Goal: Task Accomplishment & Management: Complete application form

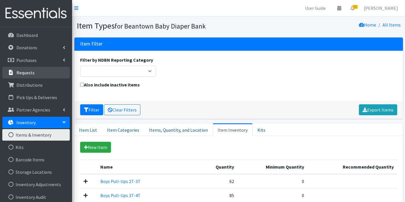
scroll to position [310, 0]
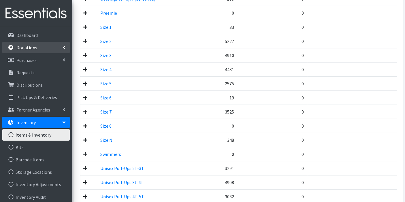
click at [50, 48] on link "Donations" at bounding box center [36, 48] width 68 height 12
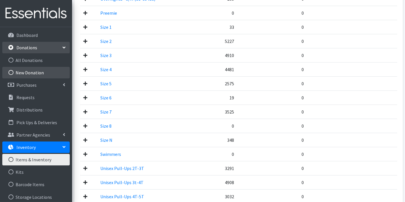
click at [39, 73] on link "New Donation" at bounding box center [36, 73] width 68 height 12
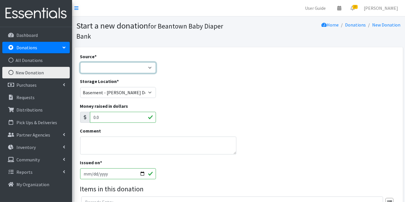
click at [123, 70] on select "Product Drive Manufacturer Donation Site Misc. Donation" at bounding box center [118, 67] width 76 height 11
select select "Product Drive"
click at [80, 62] on select "Product Drive Manufacturer Donation Site Misc. Donation" at bounding box center [118, 67] width 76 height 11
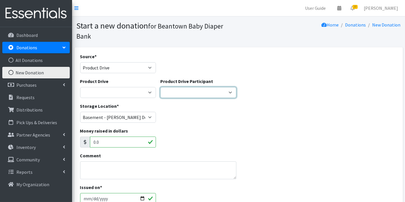
click at [207, 92] on select "Global Partners LexFUN ---Create new Participant---" at bounding box center [198, 92] width 76 height 11
select select "1477"
click at [160, 87] on select "Global Partners LexFUN ---Create new Participant---" at bounding box center [198, 92] width 76 height 11
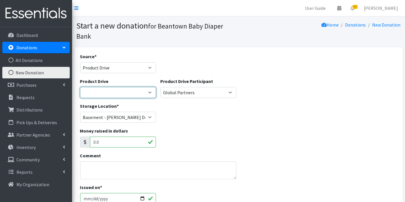
click at [135, 91] on select "Astria Therepeutics Global Partners Janitronics Let's Learn Together LexFUN New…" at bounding box center [118, 92] width 76 height 11
select select "3010"
click at [80, 87] on select "Astria Therepeutics Global Partners Janitronics Let's Learn Together LexFUN New…" at bounding box center [118, 92] width 76 height 11
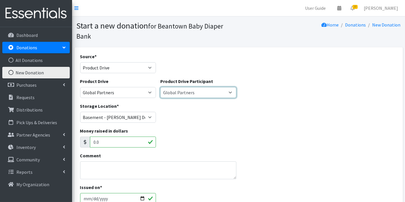
click at [218, 91] on select "Global Partners LexFUN ---Create new Participant---" at bounding box center [198, 92] width 76 height 11
select select
click at [160, 87] on select "Global Partners LexFUN ---Create new Participant---" at bounding box center [198, 92] width 76 height 11
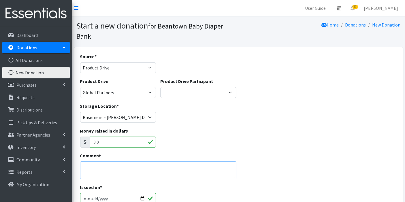
click at [96, 168] on textarea "Comment" at bounding box center [158, 171] width 157 height 18
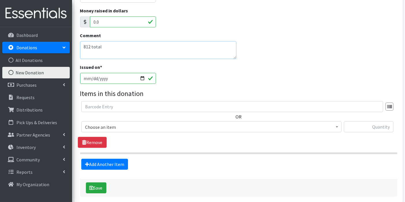
scroll to position [121, 0]
type textarea "812 total"
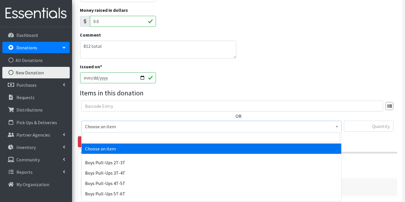
click at [173, 125] on span "Choose an item" at bounding box center [211, 127] width 253 height 8
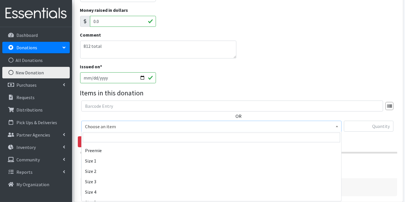
scroll to position [145, 0]
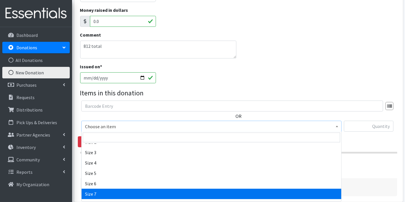
select select "14916"
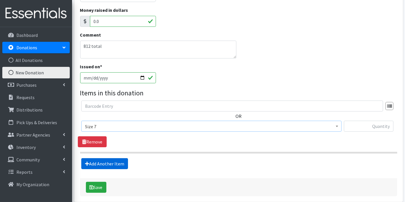
click at [115, 162] on link "Add Another Item" at bounding box center [104, 163] width 47 height 11
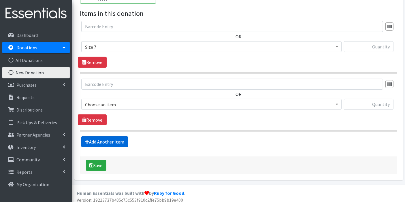
scroll to position [203, 0]
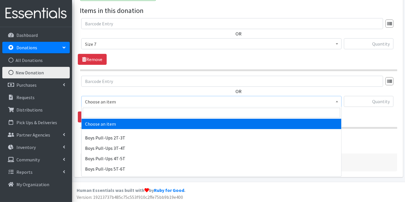
click at [117, 102] on span "Choose an item" at bounding box center [211, 102] width 253 height 8
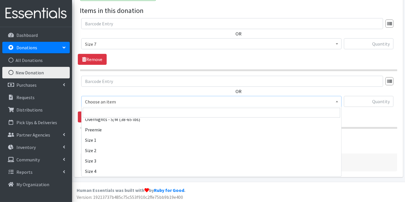
scroll to position [132, 0]
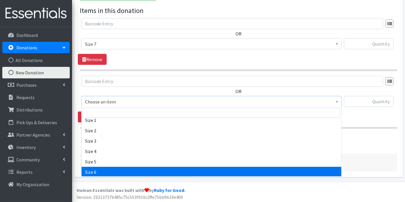
select select "14903"
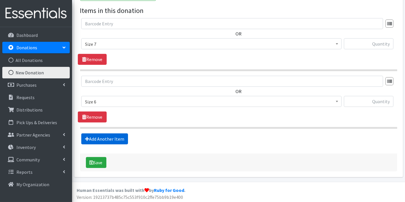
click at [119, 139] on link "Add Another Item" at bounding box center [104, 139] width 47 height 11
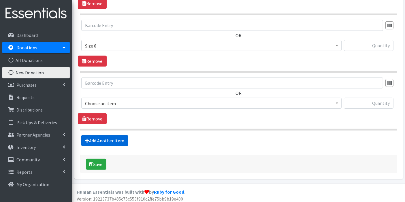
scroll to position [261, 0]
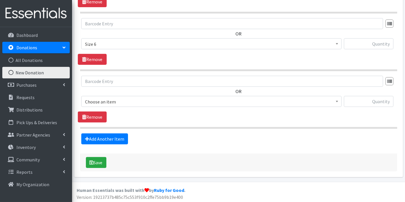
click at [130, 103] on span "Choose an item" at bounding box center [211, 102] width 253 height 8
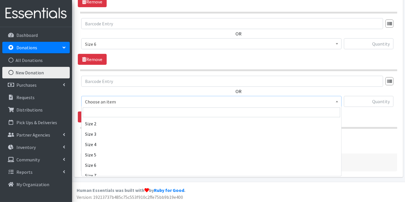
scroll to position [143, 0]
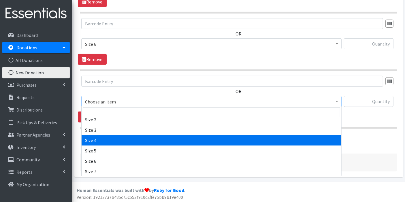
select select "14922"
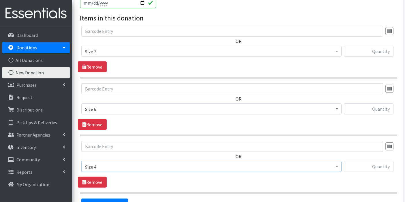
scroll to position [194, 0]
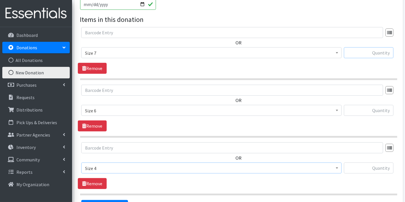
click at [359, 50] on input "text" at bounding box center [369, 52] width 50 height 11
type input "138"
click at [188, 168] on span "Size 4" at bounding box center [211, 168] width 253 height 8
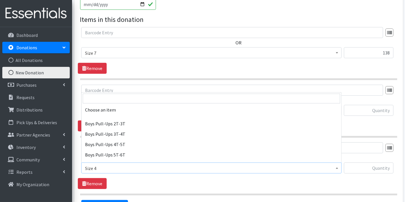
scroll to position [149, 0]
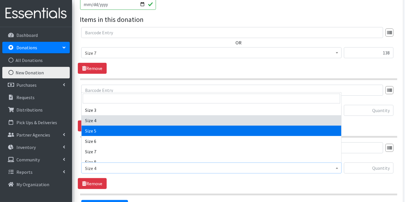
select select "14920"
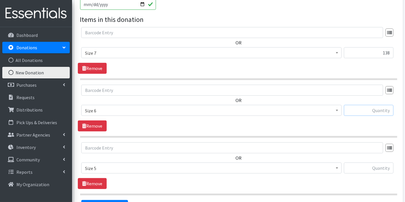
click at [370, 106] on input "text" at bounding box center [369, 110] width 50 height 11
type input "1"
type input "212"
click at [353, 169] on input "text" at bounding box center [369, 168] width 50 height 11
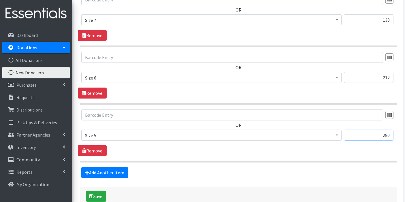
scroll to position [261, 0]
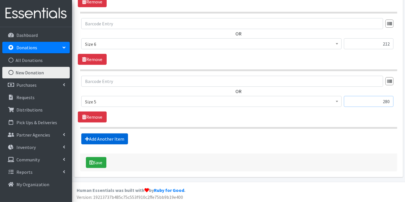
type input "280"
click at [101, 140] on link "Add Another Item" at bounding box center [104, 139] width 47 height 11
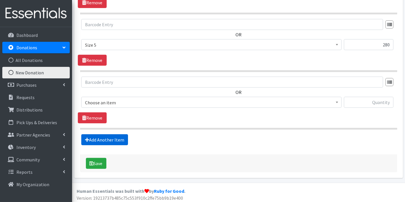
scroll to position [319, 0]
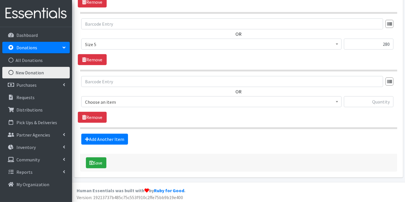
click at [121, 98] on span "Choose an item" at bounding box center [211, 102] width 253 height 8
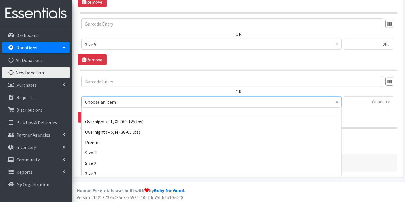
scroll to position [134, 0]
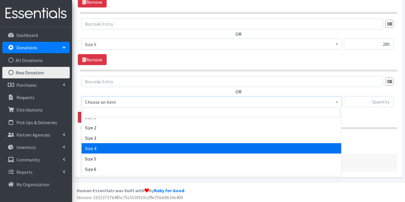
select select "14922"
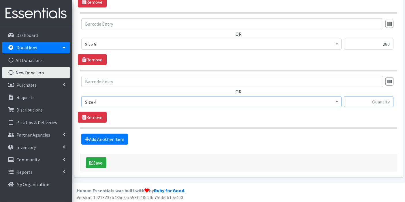
click at [377, 100] on input "text" at bounding box center [369, 101] width 50 height 11
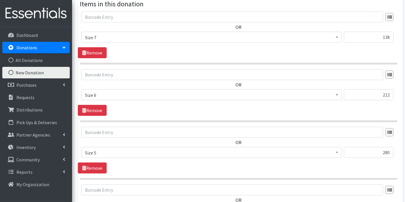
scroll to position [269, 0]
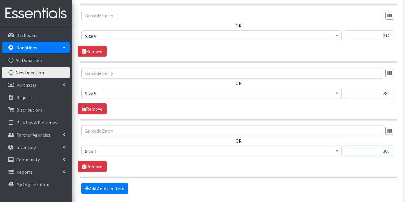
drag, startPoint x: 380, startPoint y: 148, endPoint x: 410, endPoint y: 151, distance: 29.9
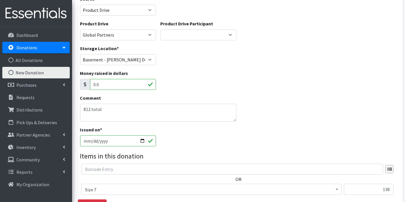
scroll to position [54, 0]
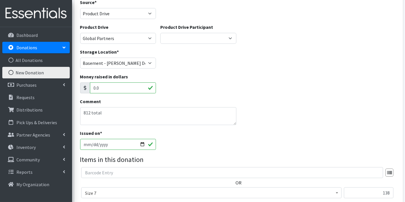
type input "174"
drag, startPoint x: 91, startPoint y: 113, endPoint x: 86, endPoint y: 112, distance: 5.4
click at [86, 112] on textarea "812 total" at bounding box center [158, 116] width 157 height 18
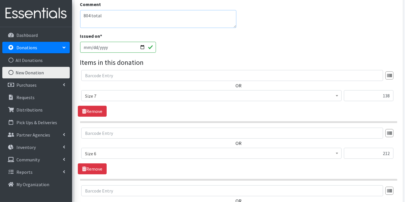
scroll to position [157, 0]
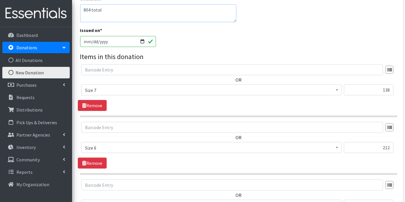
type textarea "804 total"
drag, startPoint x: 391, startPoint y: 147, endPoint x: 386, endPoint y: 149, distance: 5.2
click at [386, 149] on input "212" at bounding box center [369, 147] width 50 height 11
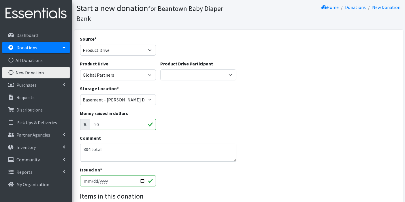
scroll to position [16, 0]
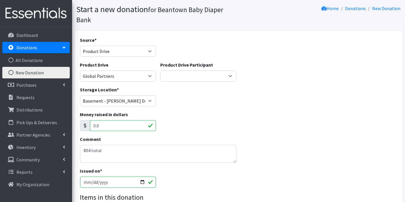
type input "220"
click at [89, 149] on textarea "804 total" at bounding box center [158, 154] width 157 height 18
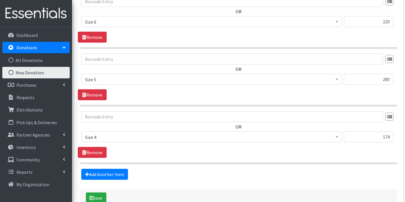
scroll to position [319, 0]
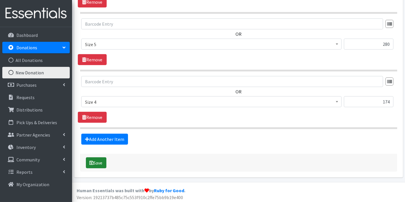
type textarea "812 total"
click at [100, 164] on button "Save" at bounding box center [96, 163] width 20 height 11
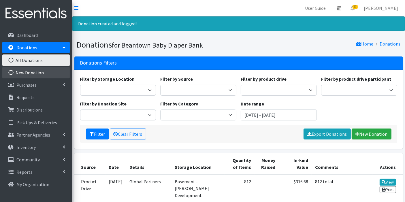
click at [34, 72] on link "New Donation" at bounding box center [36, 73] width 68 height 12
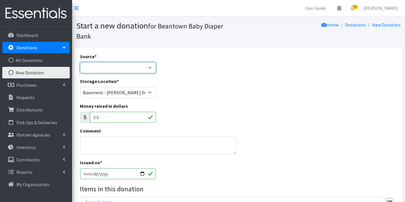
click at [104, 64] on select "Product Drive Manufacturer Donation Site Misc. Donation" at bounding box center [118, 67] width 76 height 11
select select "Donation Site"
click at [80, 62] on select "Product Drive Manufacturer Donation Site Misc. Donation" at bounding box center [118, 67] width 76 height 11
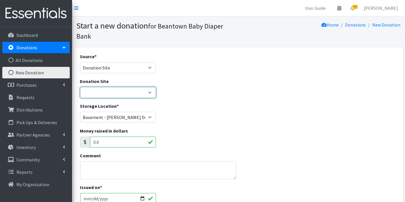
click at [110, 94] on select "Amazon Wishlist LEAP Schools Other/via partner/board member Stop & Shop ---Crea…" at bounding box center [118, 92] width 76 height 11
click at [80, 87] on select "Amazon Wishlist LEAP Schools Other/via partner/board member Stop & Shop ---Crea…" at bounding box center [118, 92] width 76 height 11
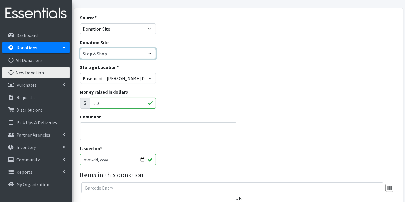
scroll to position [40, 0]
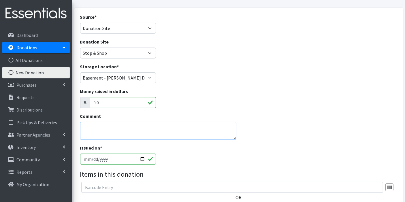
click at [133, 127] on textarea "Comment" at bounding box center [158, 131] width 157 height 18
click at [118, 56] on select "Amazon Wishlist LEAP Schools Other/via partner/board member Stop & Shop ---Crea…" at bounding box center [118, 53] width 76 height 11
select select "1044"
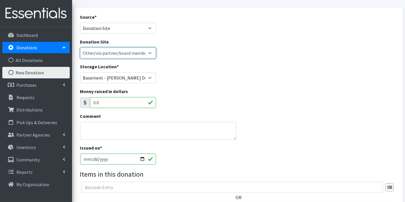
click at [80, 48] on select "Amazon Wishlist LEAP Schools Other/via partner/board member Stop & Shop ---Crea…" at bounding box center [118, 53] width 76 height 11
click at [115, 84] on div "Storage Location * Basement - Finnegan Development Trailer - Finnegan Developme…" at bounding box center [118, 75] width 80 height 25
click at [126, 128] on textarea "Comment" at bounding box center [158, 131] width 157 height 18
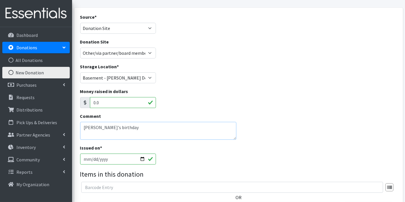
type textarea "Kendra's birthday"
click at [91, 159] on input "[DATE]" at bounding box center [118, 159] width 76 height 11
type input "2025-10-01"
click at [297, 121] on div "Comment Kendra's birthday" at bounding box center [239, 129] width 322 height 32
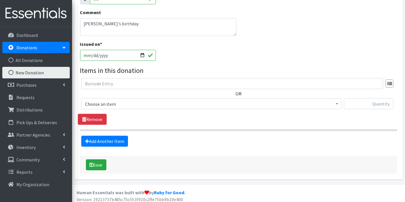
scroll to position [145, 0]
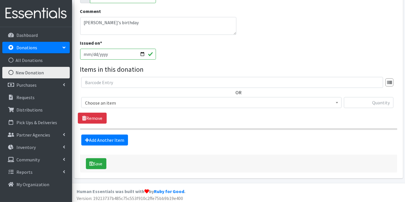
click at [237, 102] on span "Choose an item" at bounding box center [211, 103] width 253 height 8
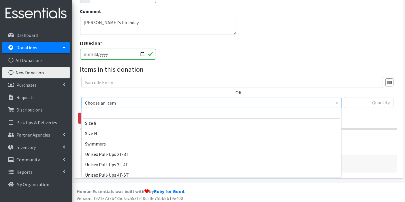
scroll to position [211, 0]
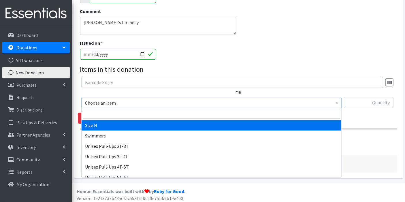
select select "14940"
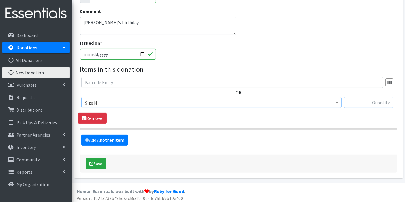
click at [372, 98] on input "text" at bounding box center [369, 102] width 50 height 11
type input "175"
click at [113, 140] on link "Add Another Item" at bounding box center [104, 140] width 47 height 11
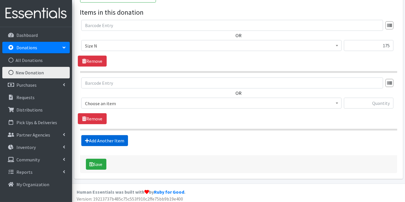
scroll to position [203, 0]
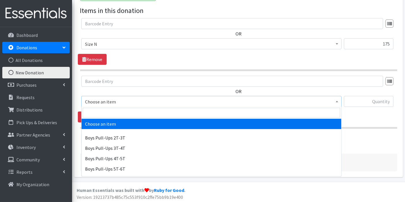
click at [117, 102] on span "Choose an item" at bounding box center [211, 102] width 253 height 8
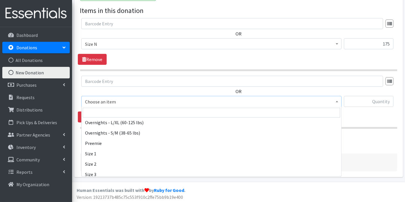
scroll to position [100, 0]
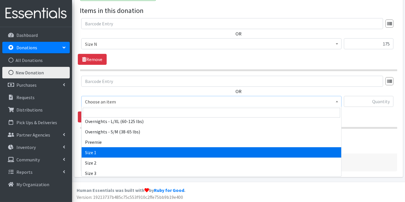
select select "14938"
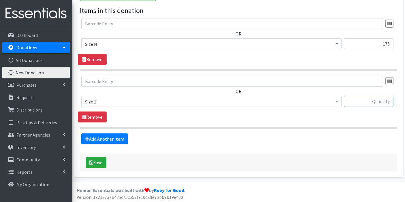
click at [387, 99] on input "text" at bounding box center [369, 101] width 50 height 11
type input "550"
click at [125, 138] on link "Add Another Item" at bounding box center [104, 139] width 47 height 11
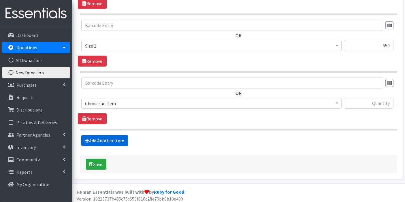
scroll to position [261, 0]
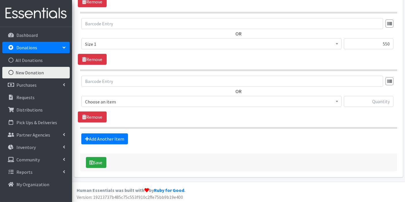
click at [130, 98] on span "Choose an item" at bounding box center [211, 102] width 253 height 8
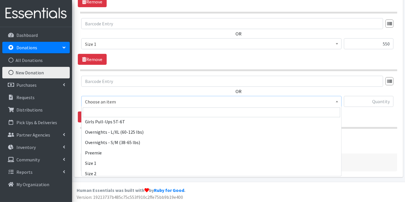
scroll to position [90, 0]
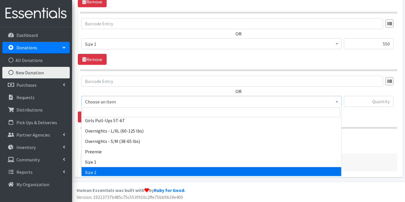
select select "14919"
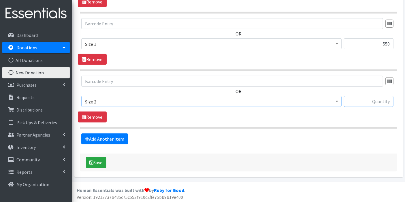
click at [375, 103] on input "text" at bounding box center [369, 101] width 50 height 11
type input "148"
click at [371, 131] on fieldset "Items in this donation OR Choose an item Boys Pull-Ups 2T-3T Boys Pull-Ups 3T-4…" at bounding box center [238, 46] width 317 height 197
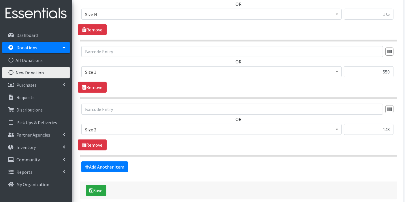
scroll to position [229, 0]
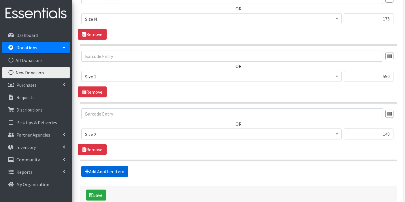
click at [102, 173] on link "Add Another Item" at bounding box center [104, 171] width 47 height 11
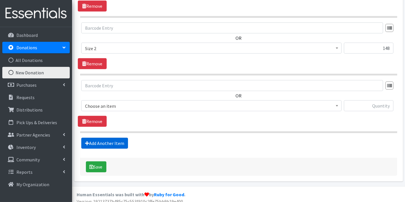
scroll to position [319, 0]
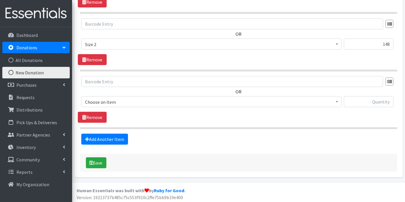
click at [106, 102] on span "Choose an item" at bounding box center [211, 102] width 253 height 8
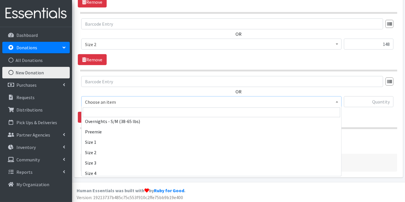
scroll to position [124, 0]
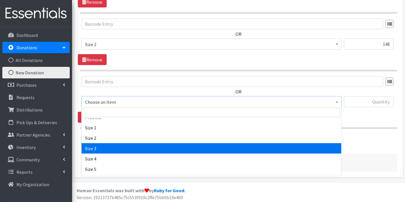
select select "14902"
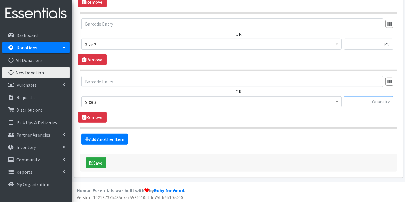
click at [374, 102] on input "text" at bounding box center [369, 101] width 50 height 11
click at [113, 136] on link "Add Another Item" at bounding box center [104, 139] width 47 height 11
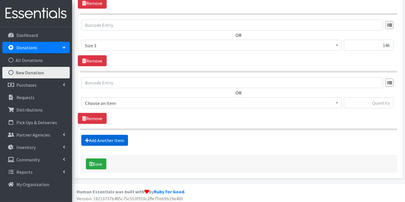
scroll to position [376, 0]
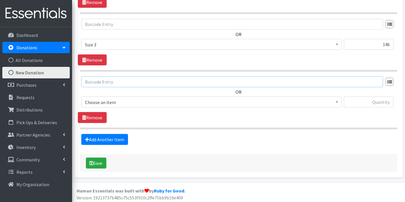
click at [265, 80] on input "text" at bounding box center [232, 81] width 302 height 11
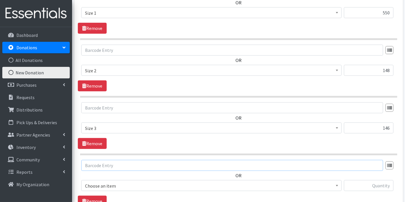
scroll to position [291, 0]
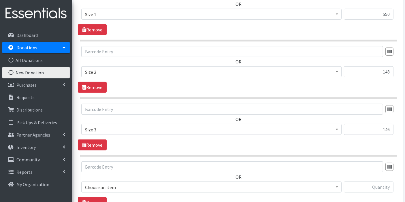
click at [265, 89] on div "OR Choose an item Boys Pull-Ups 2T-3T Boys Pull-Ups 3T-4T Boys Pull-Ups 4T-5T B…" at bounding box center [239, 69] width 322 height 47
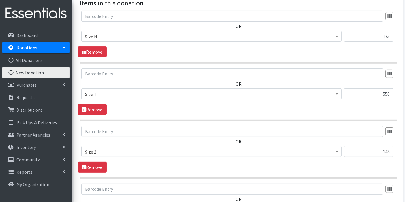
scroll to position [209, 0]
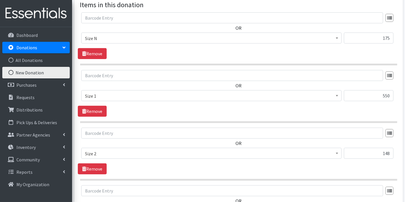
click at [264, 90] on span "Size 1" at bounding box center [211, 95] width 261 height 11
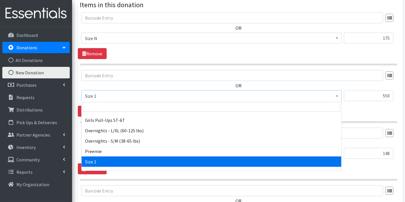
scroll to position [82, 0]
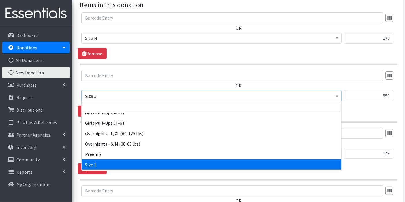
click at [357, 53] on div "OR Choose an item Boys Pull-Ups 2T-3T Boys Pull-Ups 3T-4T Boys Pull-Ups 4T-5T B…" at bounding box center [239, 35] width 322 height 47
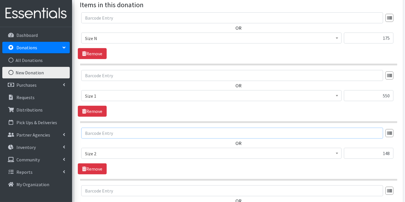
click at [248, 137] on input "text" at bounding box center [232, 133] width 302 height 11
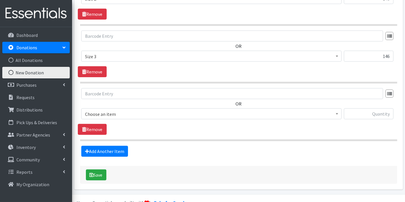
scroll to position [376, 0]
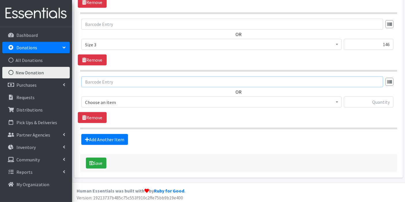
click at [190, 81] on input "text" at bounding box center [232, 81] width 302 height 11
click at [175, 103] on span "Choose an item" at bounding box center [211, 102] width 253 height 8
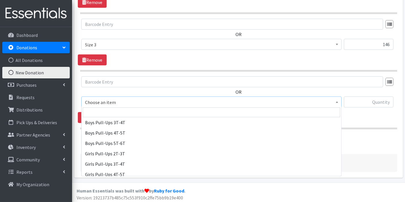
scroll to position [32, 0]
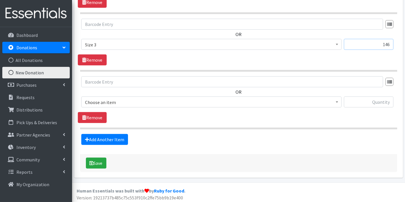
click at [380, 45] on input "146" at bounding box center [369, 44] width 50 height 11
type input "1"
type input "219"
click at [91, 120] on link "Remove" at bounding box center [92, 117] width 29 height 11
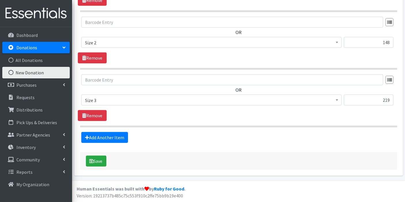
scroll to position [261, 0]
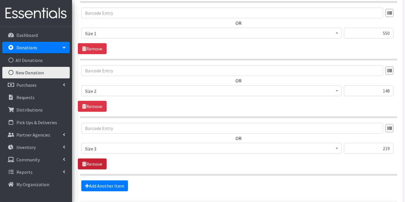
click at [91, 159] on link "Remove" at bounding box center [92, 164] width 29 height 11
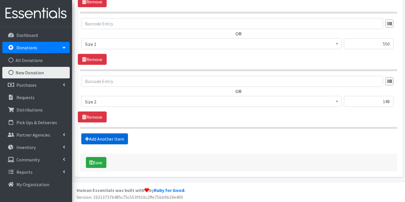
click at [100, 136] on link "Add Another Item" at bounding box center [104, 139] width 47 height 11
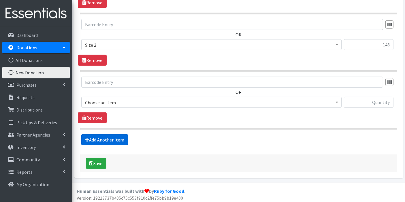
scroll to position [319, 0]
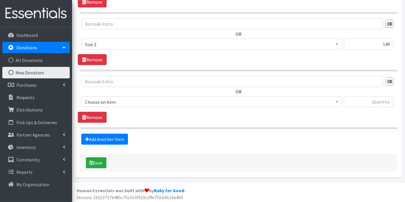
click at [104, 105] on span "Choose an item" at bounding box center [211, 101] width 261 height 11
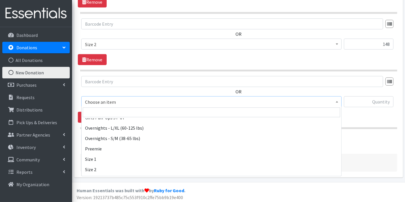
scroll to position [99, 0]
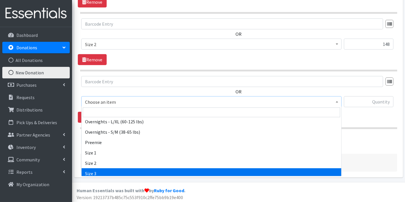
select select "14902"
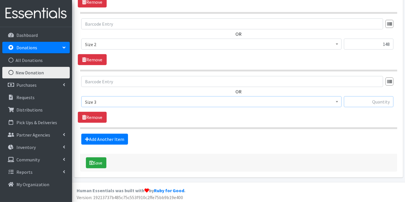
click at [373, 105] on input "text" at bounding box center [369, 101] width 50 height 11
type input "219"
click at [98, 162] on button "Save" at bounding box center [96, 163] width 20 height 11
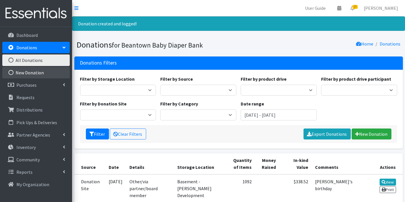
click at [42, 76] on link "New Donation" at bounding box center [36, 73] width 68 height 12
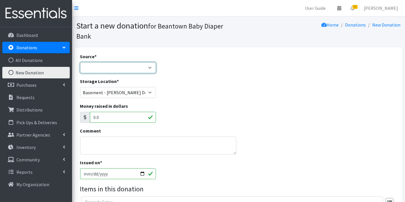
click at [107, 68] on select "Product Drive Manufacturer Donation Site Misc. Donation" at bounding box center [118, 67] width 76 height 11
click at [109, 71] on select "Product Drive Manufacturer Donation Site Misc. Donation" at bounding box center [118, 67] width 76 height 11
select select "Donation Site"
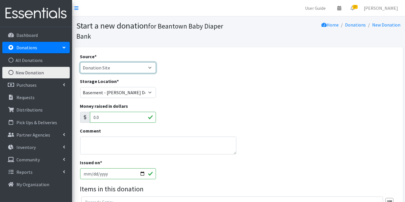
click at [80, 62] on select "Product Drive Manufacturer Donation Site Misc. Donation" at bounding box center [118, 67] width 76 height 11
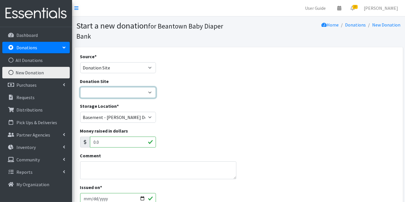
click at [107, 92] on select "Amazon Wishlist LEAP Schools Other/via partner/board member Stop & Shop ---Crea…" at bounding box center [118, 92] width 76 height 11
select select "new"
click at [80, 87] on select "Amazon Wishlist LEAP Schools Other/via partner/board member Stop & Shop ---Crea…" at bounding box center [118, 92] width 76 height 11
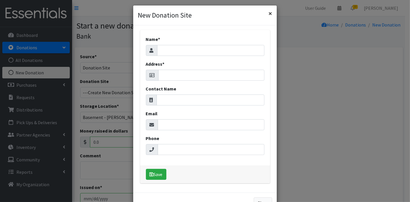
click at [267, 14] on button "×" at bounding box center [270, 13] width 13 height 16
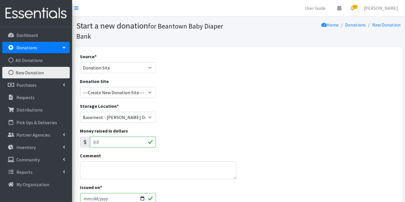
click at [133, 85] on div "Donation Site Amazon Wishlist LEAP Schools Other/via partner/board member Stop …" at bounding box center [118, 88] width 76 height 20
click at [131, 92] on select "Amazon Wishlist LEAP Schools Other/via partner/board member Stop & Shop ---Crea…" at bounding box center [118, 92] width 76 height 11
click at [80, 87] on select "Amazon Wishlist LEAP Schools Other/via partner/board member Stop & Shop ---Crea…" at bounding box center [118, 92] width 76 height 11
click at [128, 93] on select "Amazon Wishlist LEAP Schools Other/via partner/board member Stop & Shop ---Crea…" at bounding box center [118, 92] width 76 height 11
click at [127, 71] on select "Product Drive Manufacturer Donation Site Misc. Donation" at bounding box center [118, 67] width 76 height 11
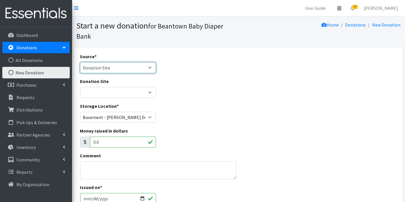
click at [80, 62] on select "Product Drive Manufacturer Donation Site Misc. Donation" at bounding box center [118, 67] width 76 height 11
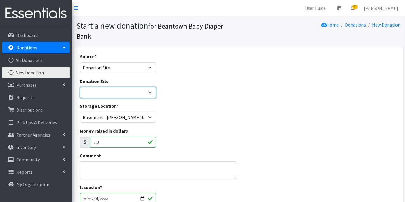
click at [118, 93] on select "Amazon Wishlist LEAP Schools Other/via partner/board member Stop & Shop ---Crea…" at bounding box center [118, 92] width 76 height 11
select select "new"
click at [80, 87] on select "Amazon Wishlist LEAP Schools Other/via partner/board member Stop & Shop ---Crea…" at bounding box center [118, 92] width 76 height 11
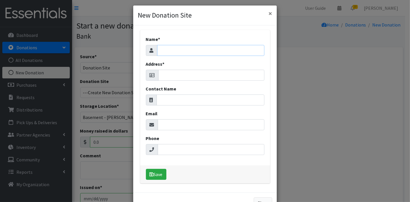
click at [179, 50] on input "Name *" at bounding box center [210, 50] width 107 height 11
type input "Target Wishlist"
click at [179, 74] on input "Address *" at bounding box center [211, 75] width 106 height 11
type input "27 Nickerson Road"
click at [191, 103] on input "Contact Name" at bounding box center [211, 100] width 108 height 11
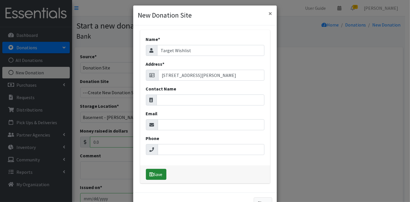
click at [149, 178] on button "Save" at bounding box center [156, 174] width 20 height 11
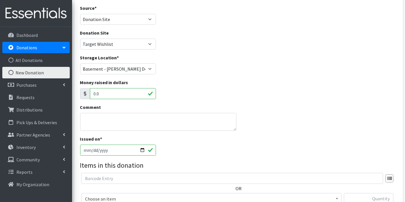
scroll to position [63, 0]
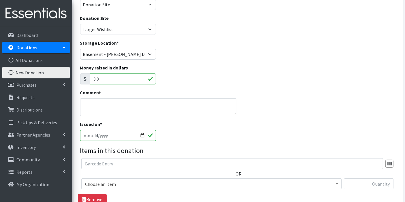
click at [91, 134] on input "[DATE]" at bounding box center [118, 135] width 76 height 11
type input "2025-10-01"
click at [104, 105] on textarea "Comment" at bounding box center [158, 107] width 157 height 18
type textarea "Nhu Phong - donated via Target wishlist"
click at [138, 184] on span "Choose an item" at bounding box center [211, 184] width 253 height 8
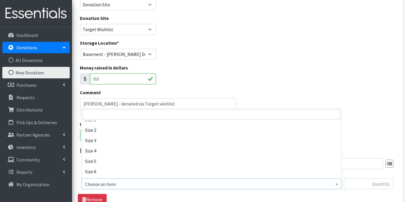
scroll to position [136, 0]
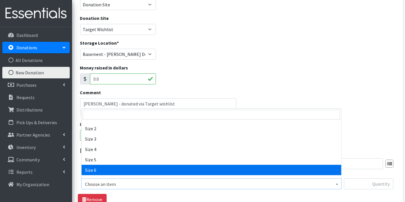
select select "14903"
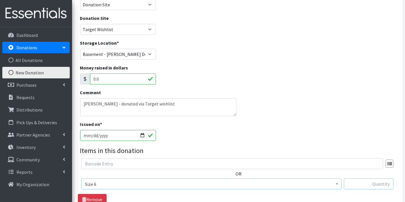
click at [374, 180] on input "text" at bounding box center [369, 184] width 50 height 11
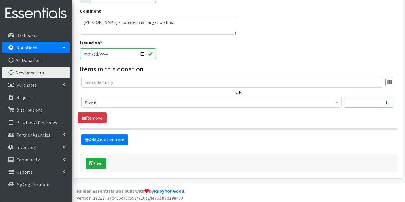
scroll to position [146, 0]
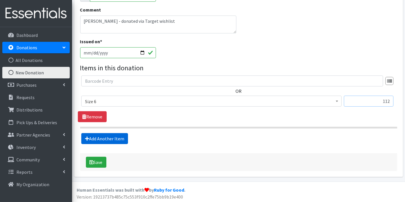
type input "112"
click at [112, 134] on link "Add Another Item" at bounding box center [104, 138] width 47 height 11
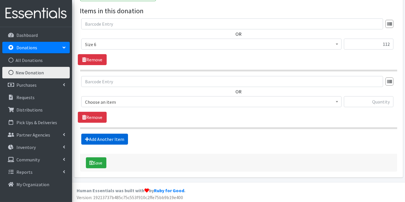
scroll to position [203, 0]
click at [117, 100] on span "Choose an item" at bounding box center [211, 102] width 253 height 8
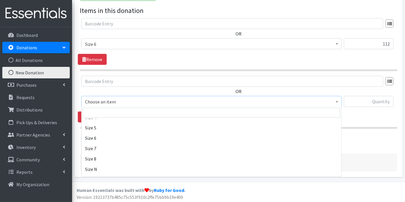
scroll to position [147, 0]
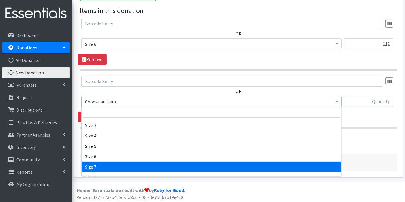
select select "14916"
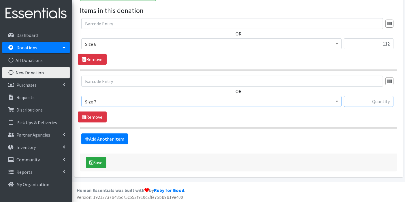
click at [381, 100] on input "text" at bounding box center [369, 101] width 50 height 11
type input "70"
click at [103, 161] on button "Save" at bounding box center [96, 162] width 20 height 11
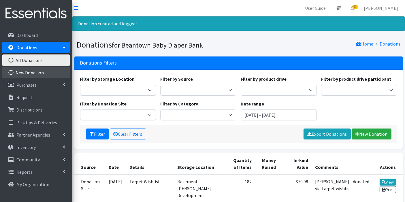
click at [49, 71] on link "New Donation" at bounding box center [36, 73] width 68 height 12
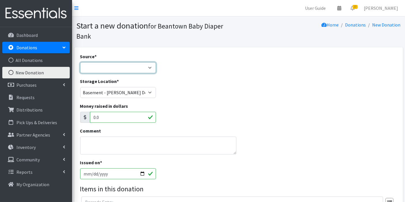
click at [99, 69] on select "Product Drive Manufacturer Donation Site Misc. Donation" at bounding box center [118, 67] width 76 height 11
select select "Donation Site"
click at [80, 62] on select "Product Drive Manufacturer Donation Site Misc. Donation" at bounding box center [118, 67] width 76 height 11
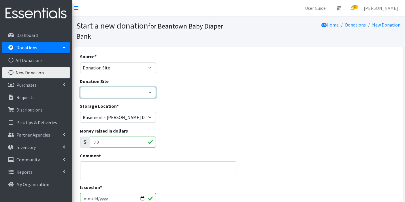
click at [102, 91] on select "Amazon Wishlist LEAP Schools Other/via partner/board member Stop & Shop Target …" at bounding box center [118, 92] width 76 height 11
select select "1032"
click at [80, 87] on select "Amazon Wishlist LEAP Schools Other/via partner/board member Stop & Shop Target …" at bounding box center [118, 92] width 76 height 11
click at [143, 172] on textarea "Comment" at bounding box center [158, 171] width 157 height 18
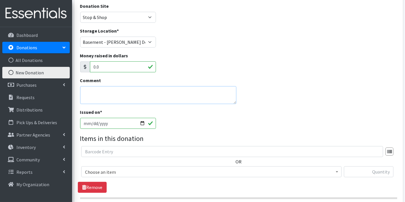
scroll to position [78, 0]
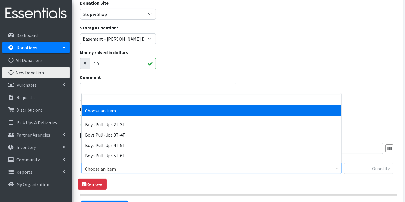
click at [267, 170] on span "Choose an item" at bounding box center [211, 169] width 253 height 8
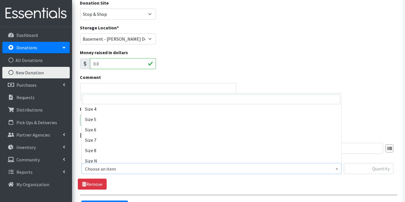
scroll to position [165, 0]
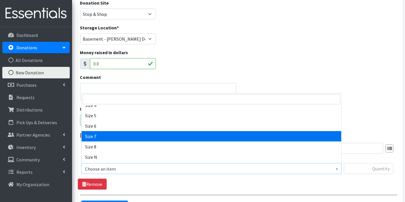
select select "14916"
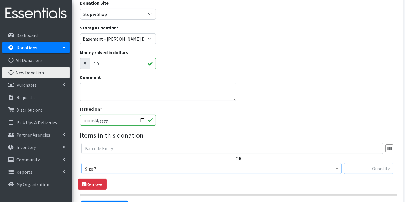
click at [383, 168] on input "text" at bounding box center [369, 168] width 50 height 11
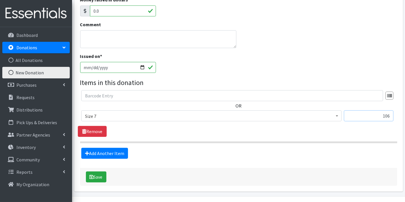
scroll to position [146, 0]
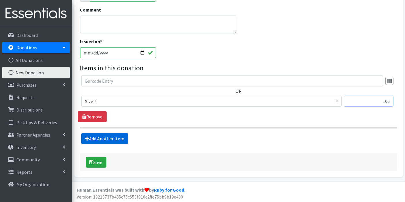
type input "106"
click at [118, 142] on link "Add Another Item" at bounding box center [104, 138] width 47 height 11
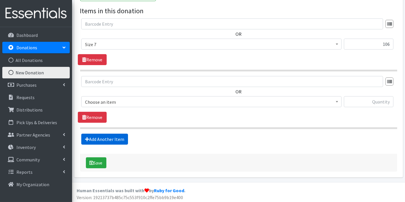
scroll to position [203, 0]
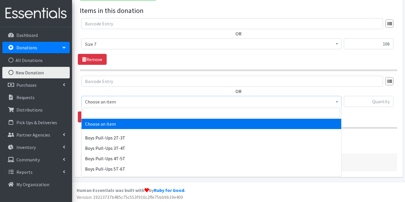
click at [115, 103] on span "Choose an item" at bounding box center [211, 102] width 253 height 8
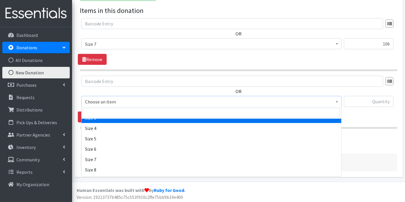
scroll to position [160, 0]
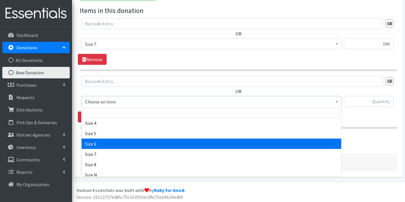
select select "14903"
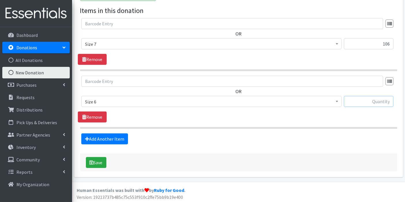
click at [386, 100] on input "text" at bounding box center [369, 101] width 50 height 11
type input "312"
click at [120, 136] on link "Add Another Item" at bounding box center [104, 139] width 47 height 11
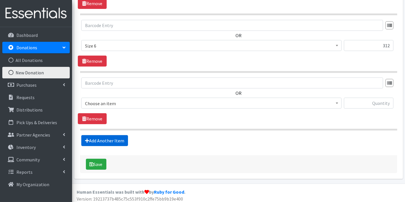
scroll to position [261, 0]
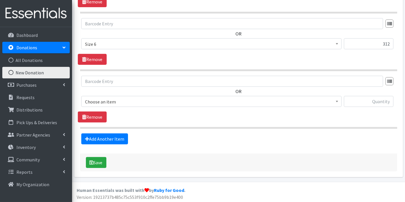
click at [121, 100] on span "Choose an item" at bounding box center [211, 102] width 253 height 8
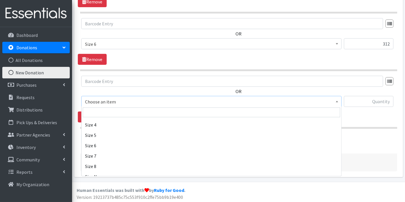
scroll to position [161, 0]
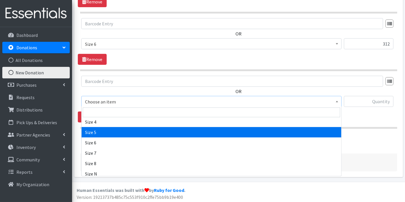
select select "14920"
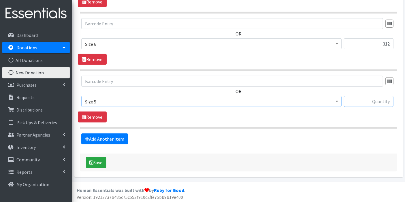
click at [375, 101] on input "text" at bounding box center [369, 101] width 50 height 11
type input "160"
click at [115, 139] on link "Add Another Item" at bounding box center [104, 139] width 47 height 11
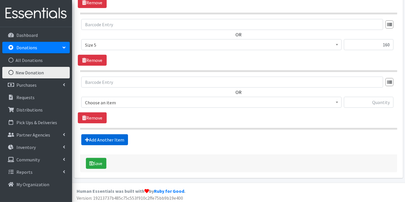
scroll to position [319, 0]
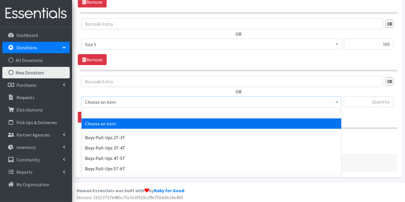
click at [138, 100] on span "Choose an item" at bounding box center [211, 102] width 253 height 8
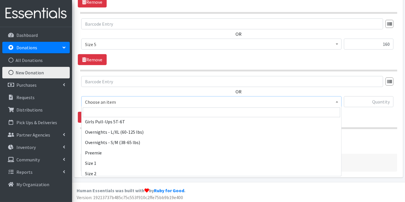
scroll to position [118, 0]
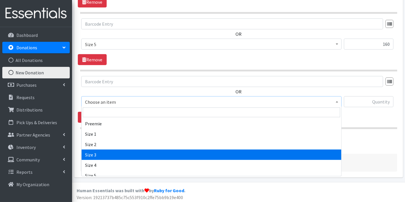
drag, startPoint x: 319, startPoint y: 157, endPoint x: 317, endPoint y: 163, distance: 7.0
select select "14922"
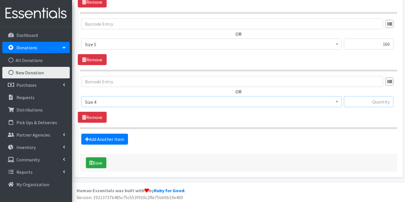
click at [376, 103] on input "text" at bounding box center [369, 101] width 50 height 11
type input "336"
click at [115, 138] on link "Add Another Item" at bounding box center [104, 139] width 47 height 11
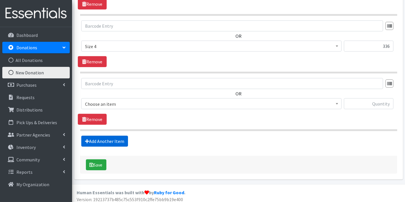
scroll to position [376, 0]
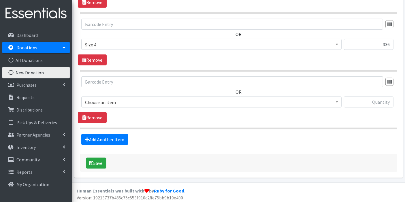
click at [115, 100] on span "Choose an item" at bounding box center [211, 102] width 253 height 8
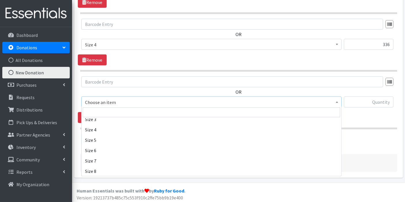
scroll to position [132, 0]
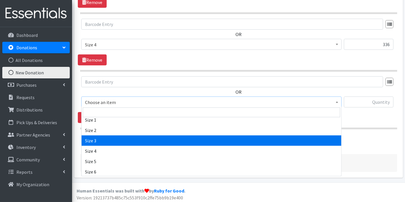
select select "14902"
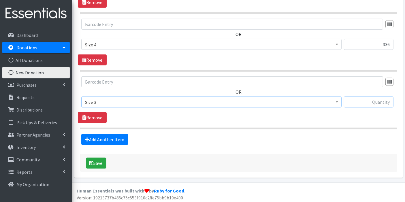
click at [366, 100] on input "text" at bounding box center [369, 102] width 50 height 11
type input "63"
click at [104, 163] on button "Save" at bounding box center [96, 163] width 20 height 11
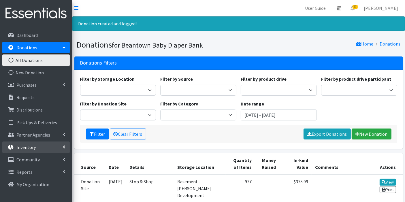
click at [40, 151] on link "Inventory" at bounding box center [36, 148] width 68 height 12
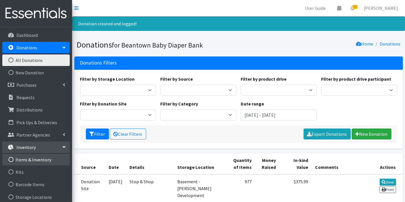
click at [40, 162] on link "Items & Inventory" at bounding box center [36, 160] width 68 height 12
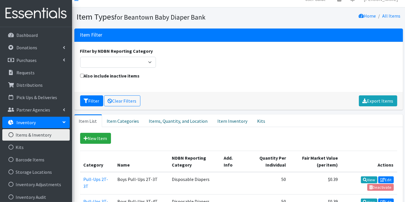
scroll to position [5, 0]
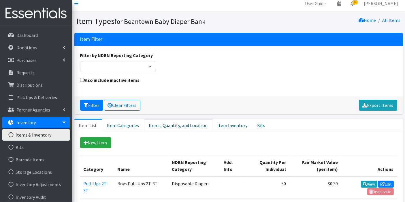
click at [159, 126] on link "Items, Quantity, and Location" at bounding box center [178, 125] width 69 height 13
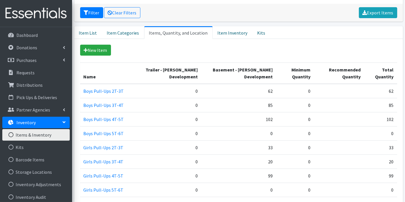
scroll to position [76, 0]
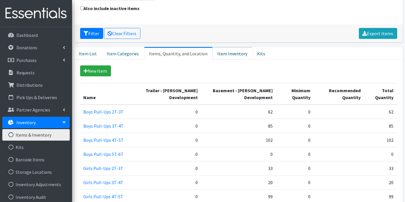
click at [216, 52] on link "Item Inventory" at bounding box center [233, 53] width 40 height 13
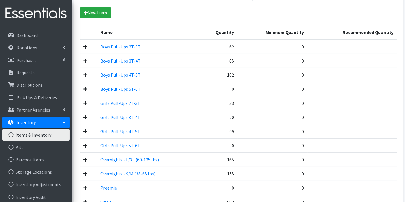
scroll to position [38, 0]
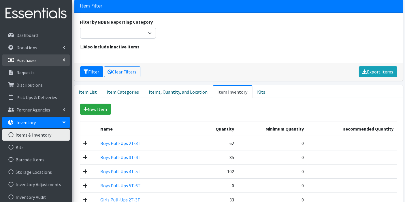
click at [22, 58] on p "Purchases" at bounding box center [26, 60] width 20 height 6
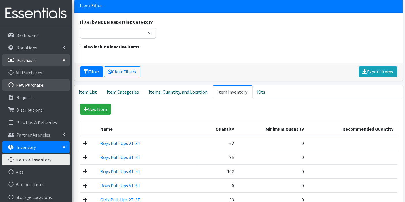
click at [25, 83] on link "New Purchase" at bounding box center [36, 85] width 68 height 12
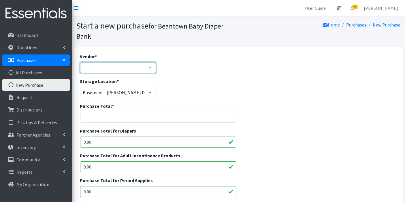
click at [98, 65] on select "Amazon HDI Wholesale/Brookies JSL Target Walmart ---Not Listed---" at bounding box center [118, 67] width 76 height 11
select select "593"
click at [80, 62] on select "Amazon HDI Wholesale/Brookies JSL Target Walmart ---Not Listed---" at bounding box center [118, 67] width 76 height 11
click at [233, 119] on input "Purchase Total *" at bounding box center [158, 117] width 157 height 11
type input "1068.14"
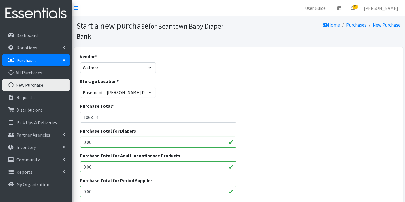
click at [177, 140] on input "0.00" at bounding box center [158, 142] width 157 height 11
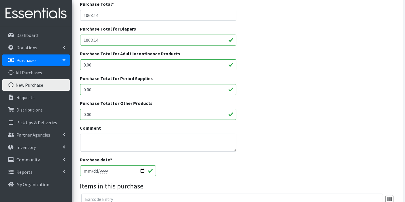
scroll to position [134, 0]
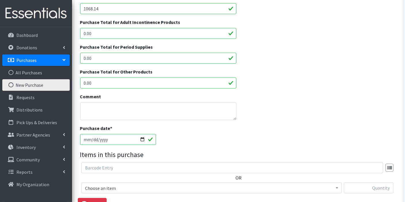
type input "1068.14"
click at [215, 112] on textarea "Comment" at bounding box center [158, 111] width 157 height 18
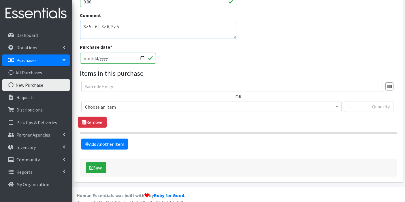
scroll to position [221, 0]
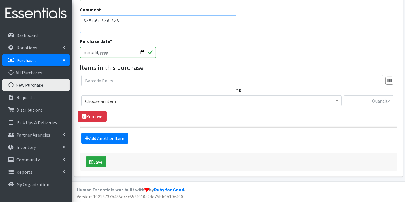
type textarea "Sz 5t-6t, Sz 6, Sz 5"
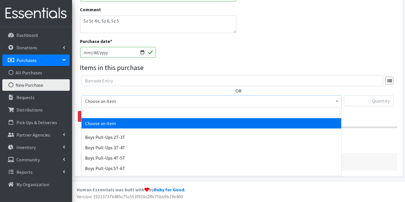
click at [232, 98] on span "Choose an item" at bounding box center [211, 101] width 253 height 8
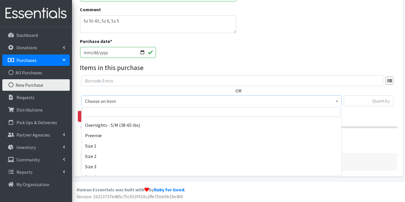
scroll to position [226, 0]
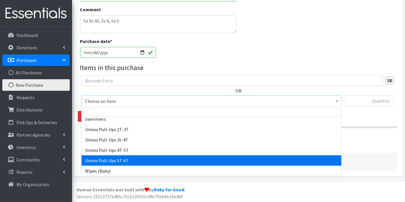
select select "15009"
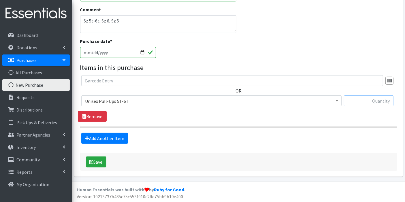
click at [381, 98] on input "text" at bounding box center [369, 100] width 50 height 11
type input "760"
click at [122, 137] on link "Add Another Item" at bounding box center [104, 138] width 47 height 11
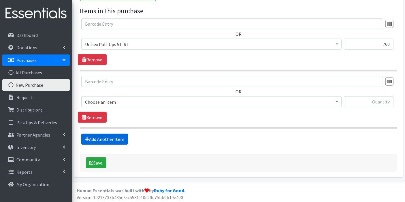
scroll to position [278, 0]
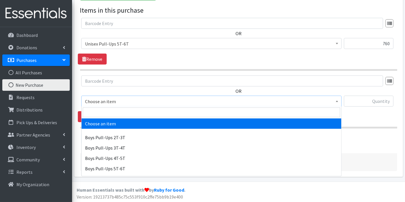
click at [136, 98] on span "Choose an item" at bounding box center [211, 102] width 253 height 8
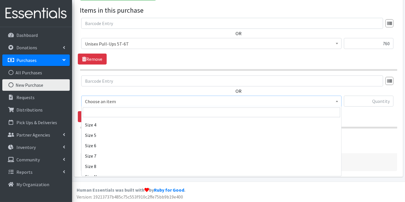
scroll to position [160, 0]
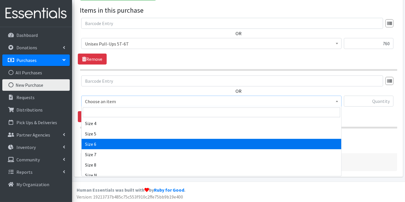
select select "14903"
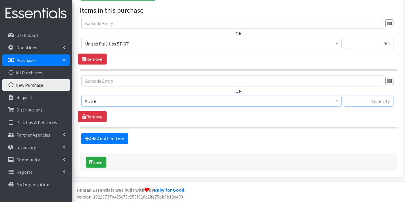
click at [383, 98] on input "text" at bounding box center [369, 101] width 50 height 11
type input "1296"
click at [119, 138] on link "Add Another Item" at bounding box center [104, 138] width 47 height 11
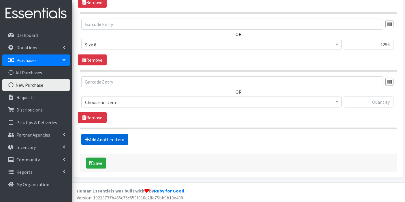
scroll to position [335, 0]
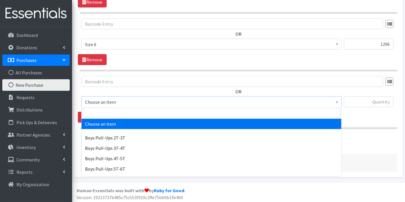
click at [122, 102] on span "Choose an item" at bounding box center [211, 102] width 253 height 8
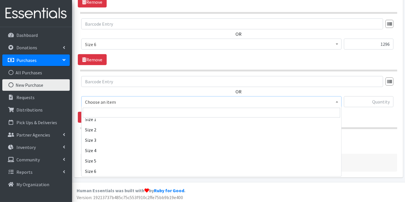
scroll to position [135, 0]
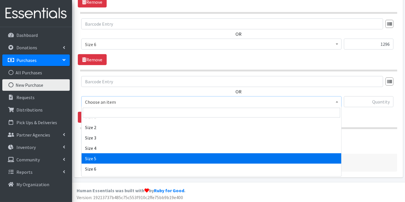
select select "14920"
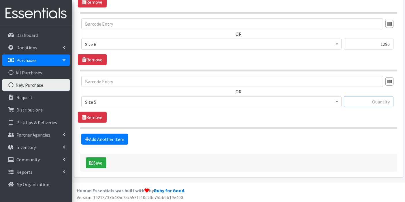
click at [382, 103] on input "text" at bounding box center [369, 101] width 50 height 11
type input "1576"
click at [96, 164] on button "Save" at bounding box center [96, 163] width 20 height 11
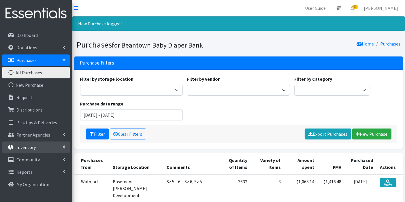
click at [31, 145] on p "Inventory" at bounding box center [25, 148] width 19 height 6
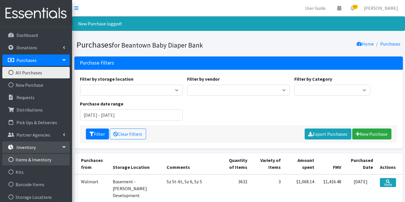
click at [35, 161] on link "Items & Inventory" at bounding box center [36, 160] width 68 height 12
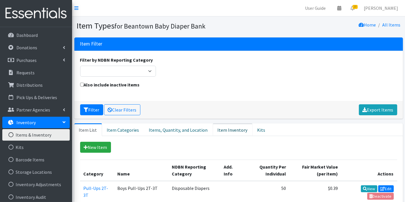
click at [224, 129] on link "Item Inventory" at bounding box center [233, 129] width 40 height 13
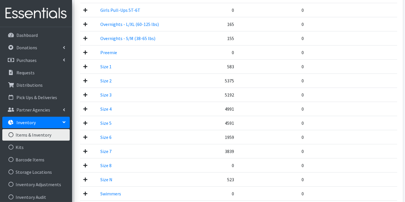
scroll to position [271, 0]
click at [85, 137] on td at bounding box center [88, 136] width 17 height 14
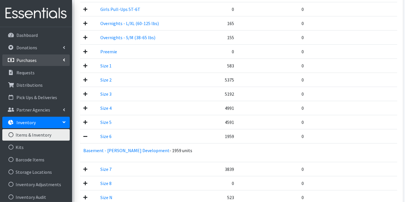
click at [33, 58] on p "Purchases" at bounding box center [26, 60] width 20 height 6
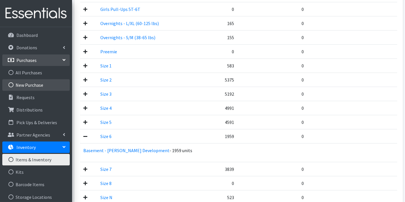
click at [39, 84] on link "New Purchase" at bounding box center [36, 85] width 68 height 12
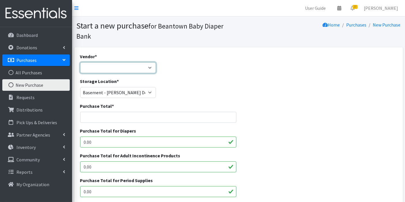
click at [107, 69] on select "Amazon HDI Wholesale/Brookies JSL Target Walmart ---Not Listed---" at bounding box center [118, 67] width 76 height 11
select select "593"
click at [80, 62] on select "Amazon HDI Wholesale/Brookies JSL Target Walmart ---Not Listed---" at bounding box center [118, 67] width 76 height 11
click at [115, 116] on input "Purchase Total *" at bounding box center [158, 117] width 157 height 11
type input "273.80"
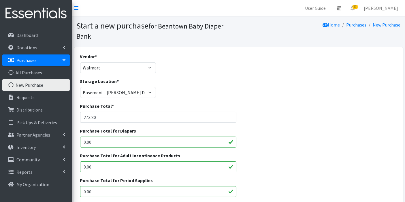
click at [289, 147] on div "Purchase Total for Diapers 0.00" at bounding box center [239, 140] width 322 height 25
click at [181, 144] on input "0.00" at bounding box center [158, 142] width 157 height 11
type input "0"
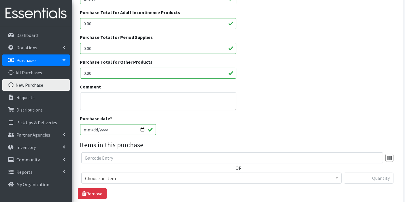
scroll to position [169, 0]
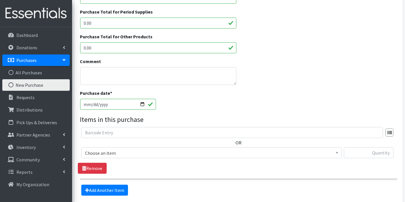
type input "273.80"
click at [116, 155] on span "Choose an item" at bounding box center [211, 153] width 253 height 8
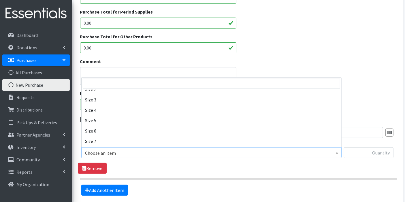
scroll to position [145, 0]
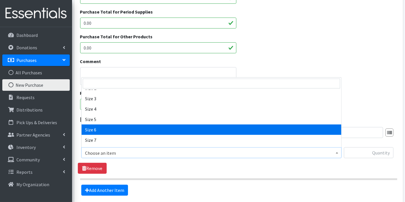
select select "14903"
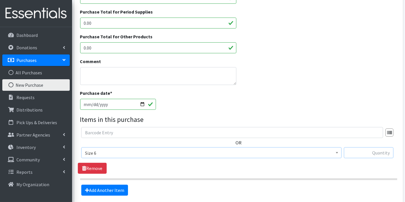
click at [375, 153] on input "text" at bounding box center [369, 152] width 50 height 11
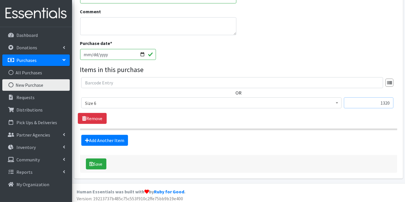
scroll to position [221, 0]
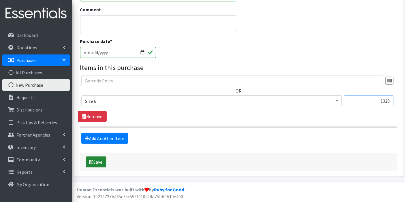
type input "1320"
click at [95, 160] on button "Save" at bounding box center [96, 162] width 20 height 11
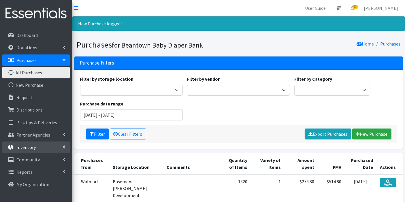
click at [45, 149] on link "Inventory" at bounding box center [36, 148] width 68 height 12
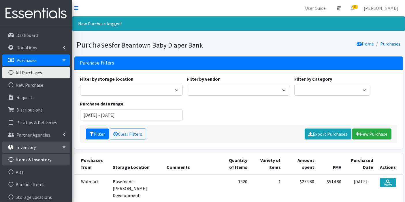
click at [43, 159] on link "Items & Inventory" at bounding box center [36, 160] width 68 height 12
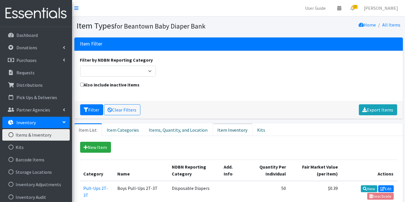
click at [223, 133] on link "Item Inventory" at bounding box center [233, 129] width 40 height 13
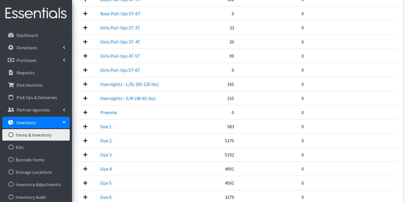
scroll to position [259, 0]
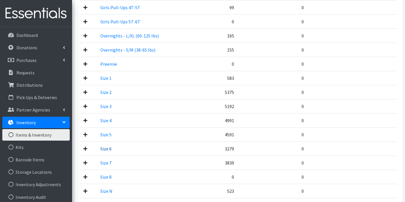
click at [103, 148] on link "Size 6" at bounding box center [105, 149] width 11 height 6
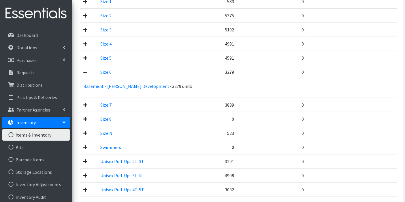
scroll to position [392, 0]
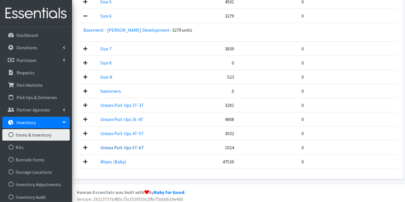
click at [109, 145] on link "Unisex Pull-Ups 5T-6T" at bounding box center [122, 148] width 44 height 6
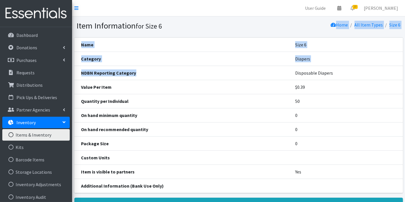
drag, startPoint x: 190, startPoint y: 35, endPoint x: 365, endPoint y: 83, distance: 181.2
click at [365, 83] on div "Item Information for Size 6 Home All Item Types Size 6 Name Size 6 Category Dia…" at bounding box center [238, 138] width 333 height 244
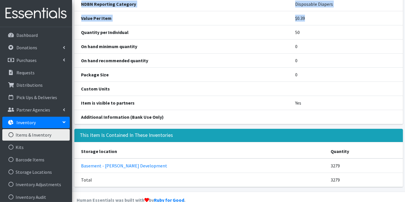
scroll to position [78, 0]
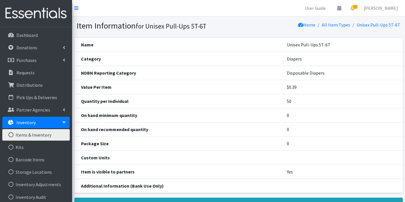
click at [36, 133] on link "Items & Inventory" at bounding box center [36, 135] width 68 height 12
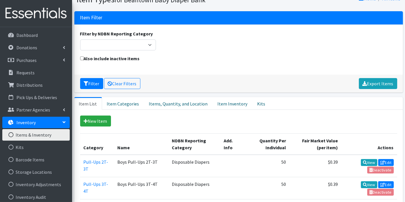
scroll to position [18, 0]
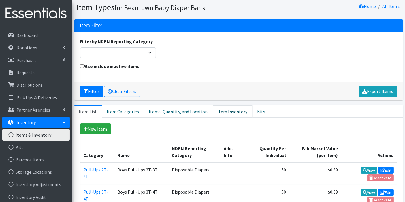
click at [218, 116] on link "Item Inventory" at bounding box center [233, 111] width 40 height 13
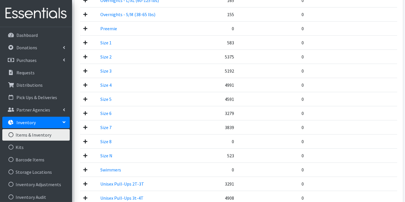
scroll to position [299, 0]
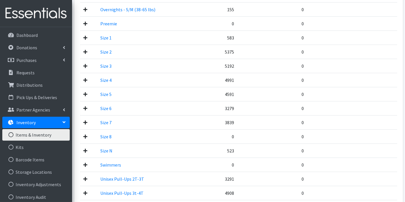
click at [84, 121] on icon at bounding box center [86, 122] width 4 height 5
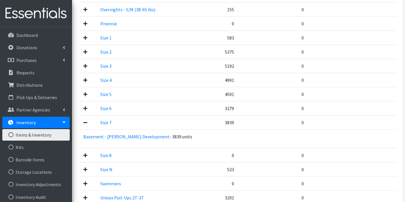
click at [84, 121] on icon at bounding box center [86, 122] width 4 height 5
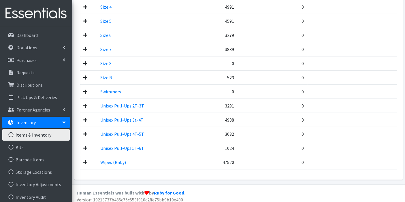
scroll to position [373, 0]
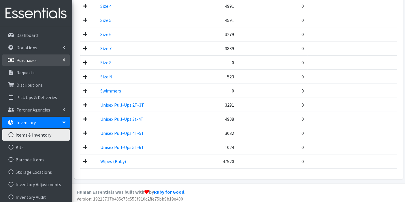
click at [32, 59] on p "Purchases" at bounding box center [26, 60] width 20 height 6
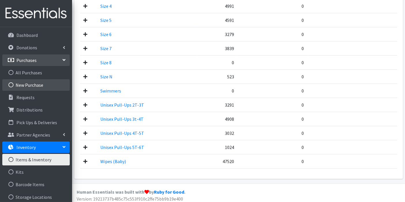
click at [34, 82] on link "New Purchase" at bounding box center [36, 85] width 68 height 12
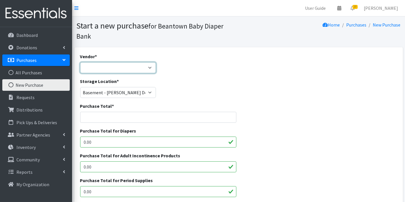
click at [119, 67] on select "Amazon HDI Wholesale/Brookies JSL Target Walmart ---Not Listed---" at bounding box center [118, 67] width 76 height 11
click at [190, 71] on div "Vendor * Amazon HDI Wholesale/Brookies JSL Target Walmart ---Not Listed---" at bounding box center [239, 65] width 322 height 25
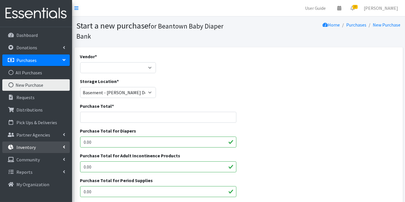
click at [41, 148] on link "Inventory" at bounding box center [36, 148] width 68 height 12
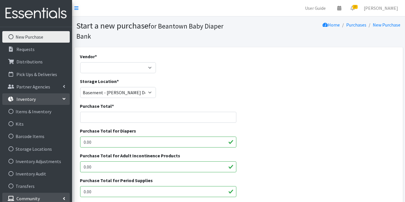
scroll to position [49, 0]
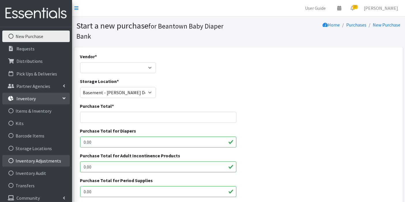
click at [50, 164] on link "Inventory Adjustments" at bounding box center [36, 161] width 68 height 12
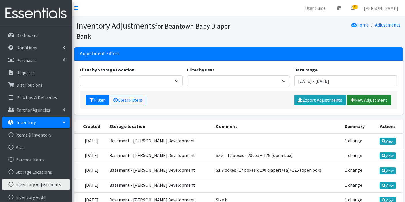
click at [365, 102] on link "New Adjustment" at bounding box center [369, 100] width 44 height 11
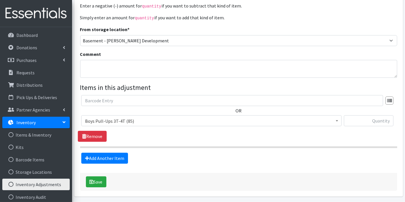
scroll to position [68, 0]
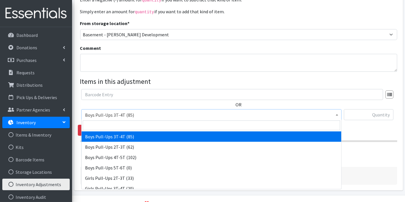
click at [307, 116] on span "Boys Pull-Ups 3T-4T (85)" at bounding box center [211, 115] width 253 height 8
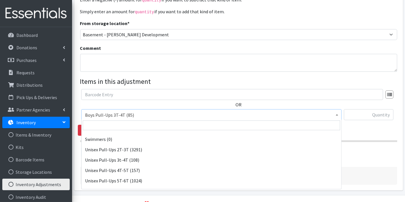
scroll to position [212, 0]
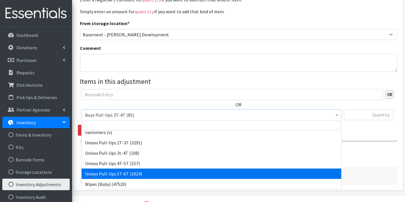
select select "15009"
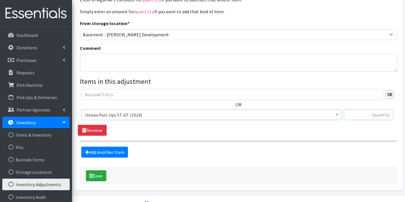
click at [356, 113] on input "text" at bounding box center [369, 114] width 50 height 11
type input "96"
click at [99, 174] on button "Save" at bounding box center [96, 176] width 20 height 11
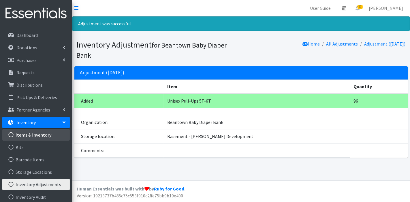
click at [35, 135] on link "Items & Inventory" at bounding box center [36, 135] width 68 height 12
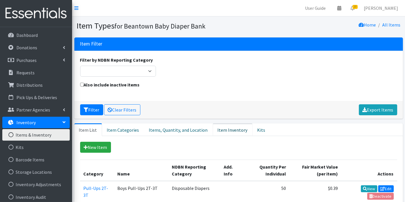
click at [232, 131] on link "Item Inventory" at bounding box center [233, 129] width 40 height 13
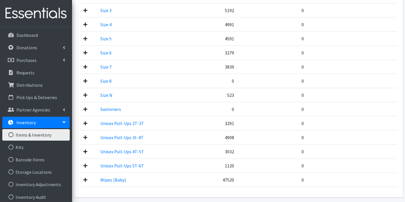
scroll to position [353, 0]
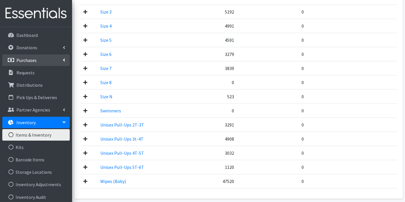
click at [32, 58] on p "Purchases" at bounding box center [26, 60] width 20 height 6
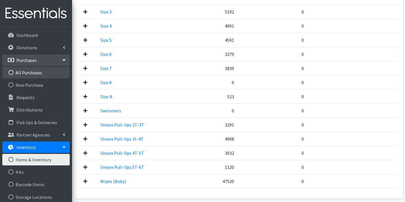
click at [31, 71] on link "All Purchases" at bounding box center [36, 73] width 68 height 12
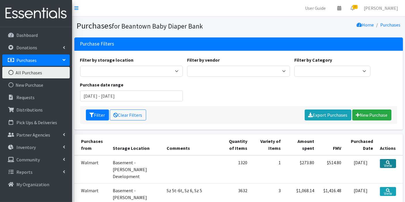
click at [387, 159] on link "View" at bounding box center [388, 163] width 16 height 9
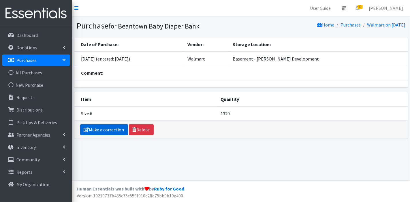
click at [108, 128] on link "Make a correction" at bounding box center [104, 129] width 48 height 11
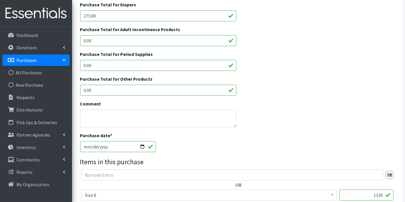
scroll to position [124, 0]
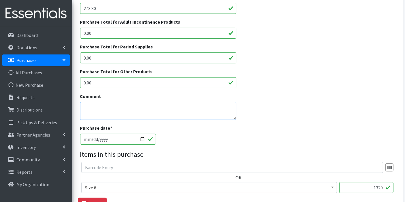
click at [184, 103] on textarea "Comment" at bounding box center [158, 111] width 157 height 18
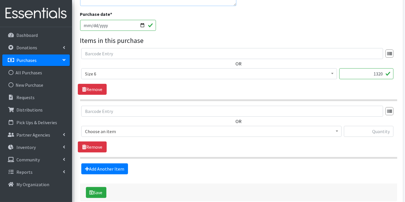
scroll to position [268, 0]
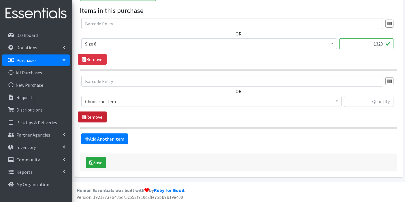
type textarea "Sz 6"
click at [101, 113] on link "Remove" at bounding box center [92, 117] width 29 height 11
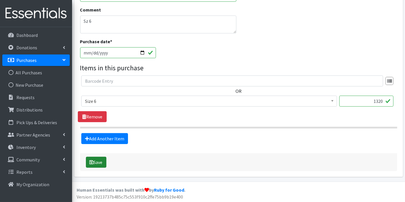
click at [102, 161] on button "Save" at bounding box center [96, 162] width 20 height 11
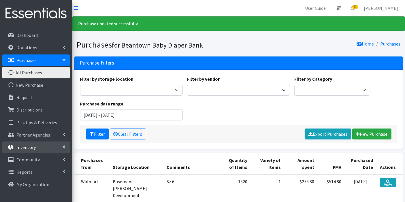
click at [26, 145] on p "Inventory" at bounding box center [25, 148] width 19 height 6
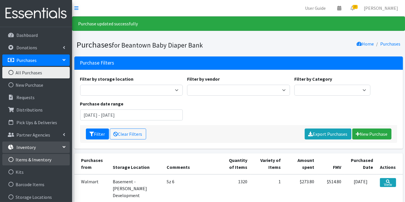
click at [26, 158] on link "Items & Inventory" at bounding box center [36, 160] width 68 height 12
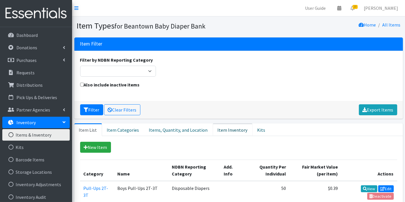
click at [221, 132] on link "Item Inventory" at bounding box center [233, 129] width 40 height 13
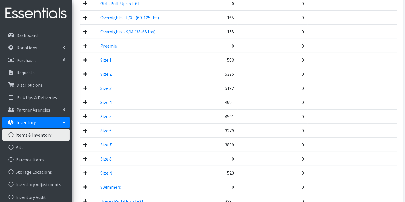
scroll to position [278, 0]
click at [26, 64] on link "Purchases" at bounding box center [36, 61] width 68 height 12
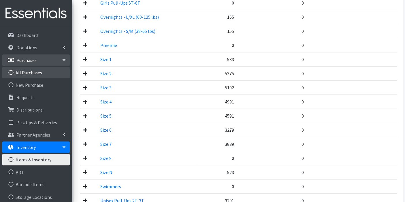
click at [25, 72] on link "All Purchases" at bounding box center [36, 73] width 68 height 12
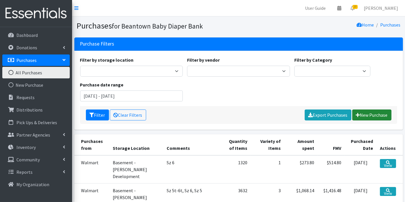
click at [371, 113] on link "New Purchase" at bounding box center [372, 115] width 39 height 11
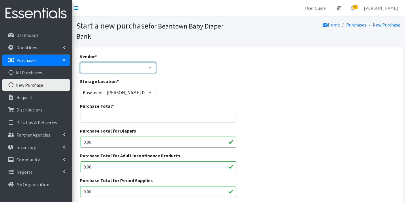
click at [134, 70] on select "Amazon HDI Wholesale/Brookies JSL Target Walmart ---Not Listed---" at bounding box center [118, 67] width 76 height 11
select select "593"
click at [80, 62] on select "Amazon HDI Wholesale/Brookies JSL Target Walmart ---Not Listed---" at bounding box center [118, 67] width 76 height 11
click at [126, 119] on input "Purchase Total *" at bounding box center [158, 117] width 157 height 11
type input "39.94"
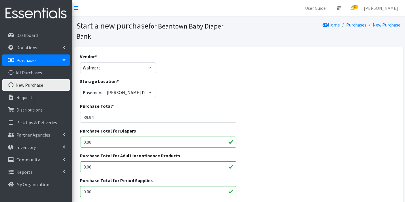
click at [181, 143] on input "0.00" at bounding box center [158, 142] width 157 height 11
type input "0"
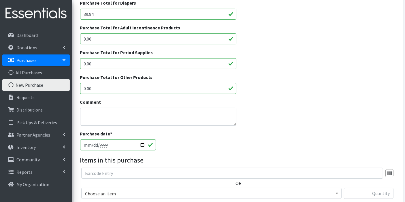
scroll to position [132, 0]
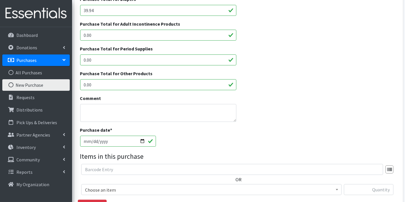
type input "39.94"
click at [218, 112] on textarea "Comment" at bounding box center [158, 113] width 157 height 18
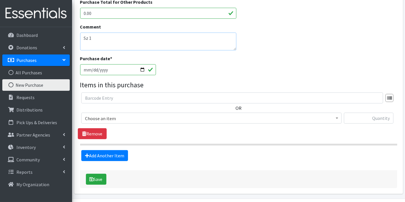
scroll to position [220, 0]
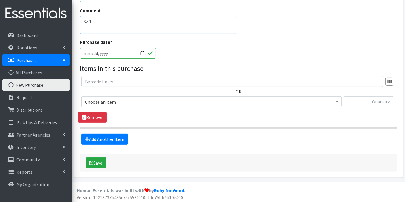
type textarea "Sz 1"
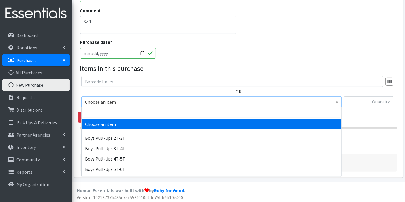
click at [203, 101] on span "Choose an item" at bounding box center [211, 102] width 253 height 8
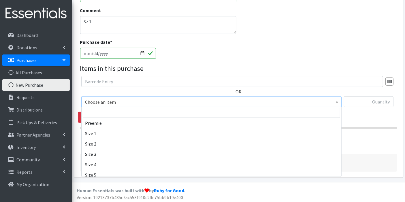
scroll to position [120, 0]
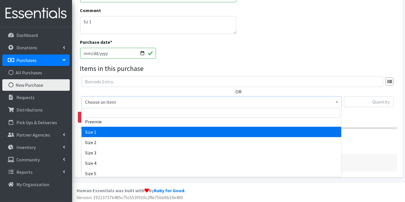
select select "14938"
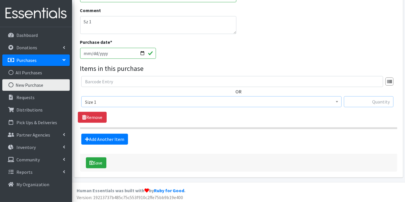
click at [370, 102] on input "text" at bounding box center [369, 101] width 50 height 11
type input "256"
click at [102, 158] on button "Save" at bounding box center [96, 163] width 20 height 11
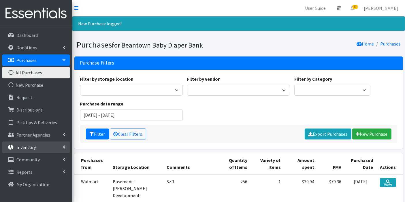
click at [40, 151] on link "Inventory" at bounding box center [36, 148] width 68 height 12
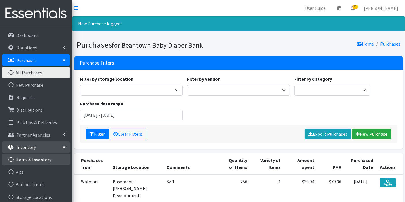
click at [42, 159] on link "Items & Inventory" at bounding box center [36, 160] width 68 height 12
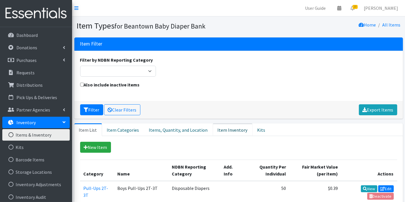
click at [232, 130] on link "Item Inventory" at bounding box center [233, 129] width 40 height 13
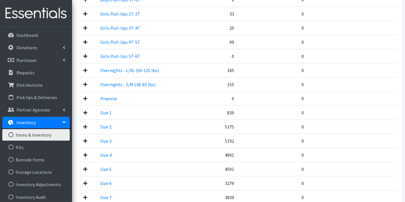
scroll to position [225, 0]
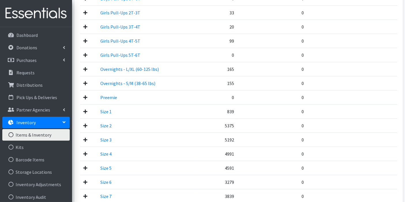
click at [87, 104] on td at bounding box center [88, 111] width 17 height 14
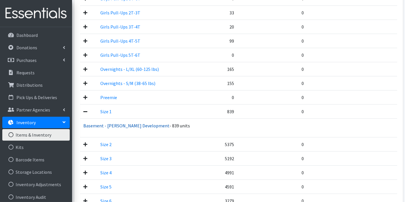
click at [111, 123] on link "Basement - [PERSON_NAME] Development" at bounding box center [127, 126] width 86 height 6
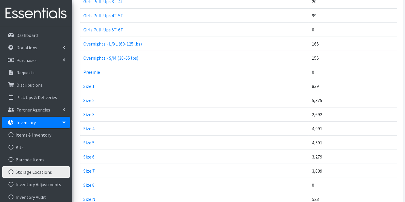
scroll to position [242, 0]
